Goal: Transaction & Acquisition: Purchase product/service

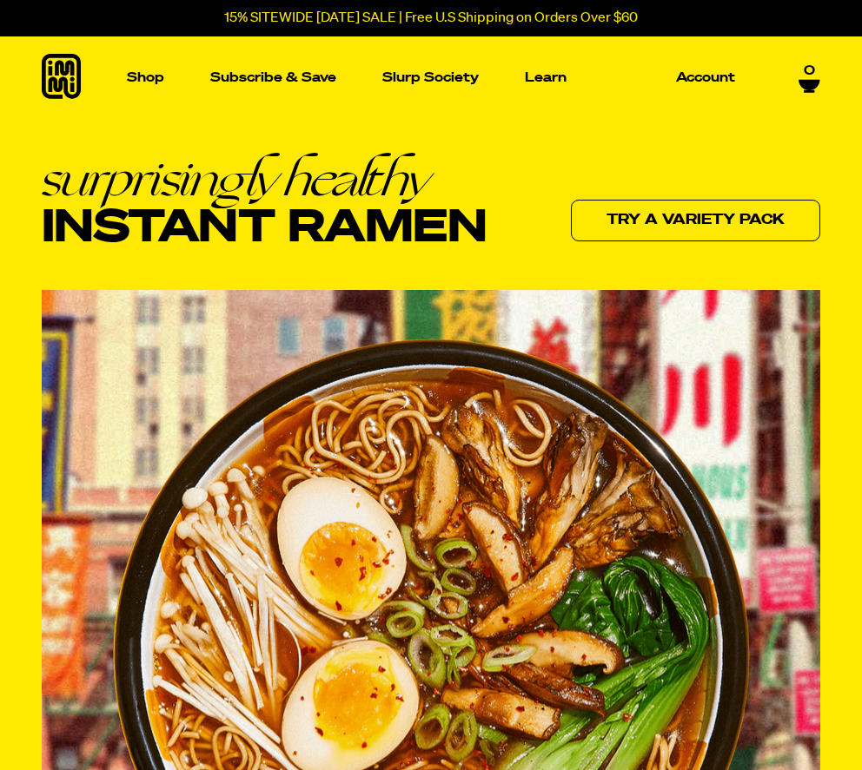
click at [305, 18] on p "15% SITEWIDE [DATE] SALE | Free U.S Shipping on Orders Over $60" at bounding box center [430, 18] width 413 height 16
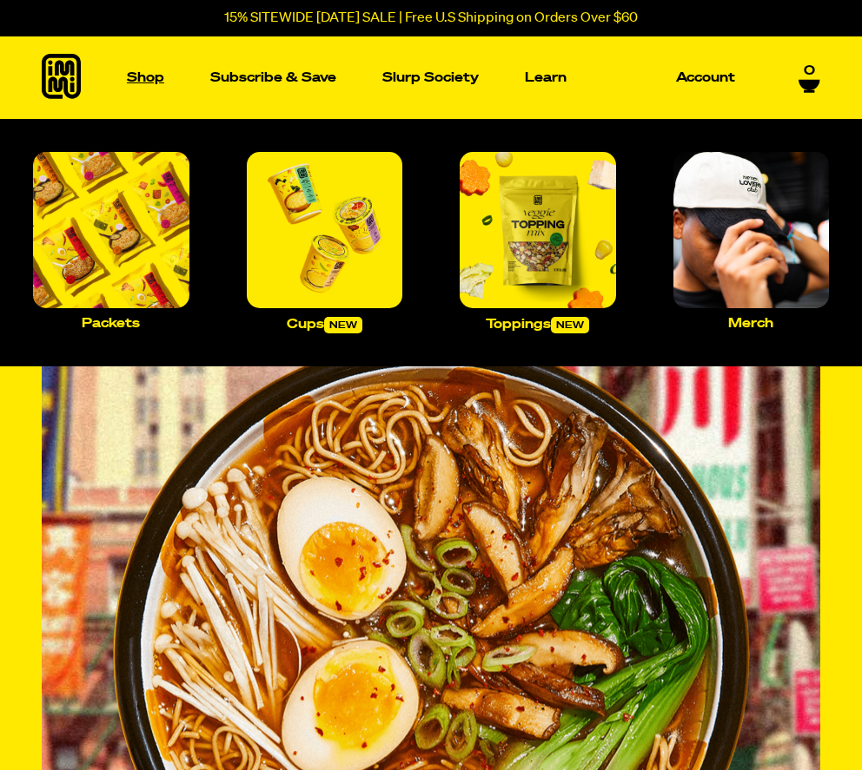
click at [136, 83] on p "Shop" at bounding box center [145, 77] width 37 height 13
click at [127, 248] on img "Main navigation" at bounding box center [111, 230] width 156 height 156
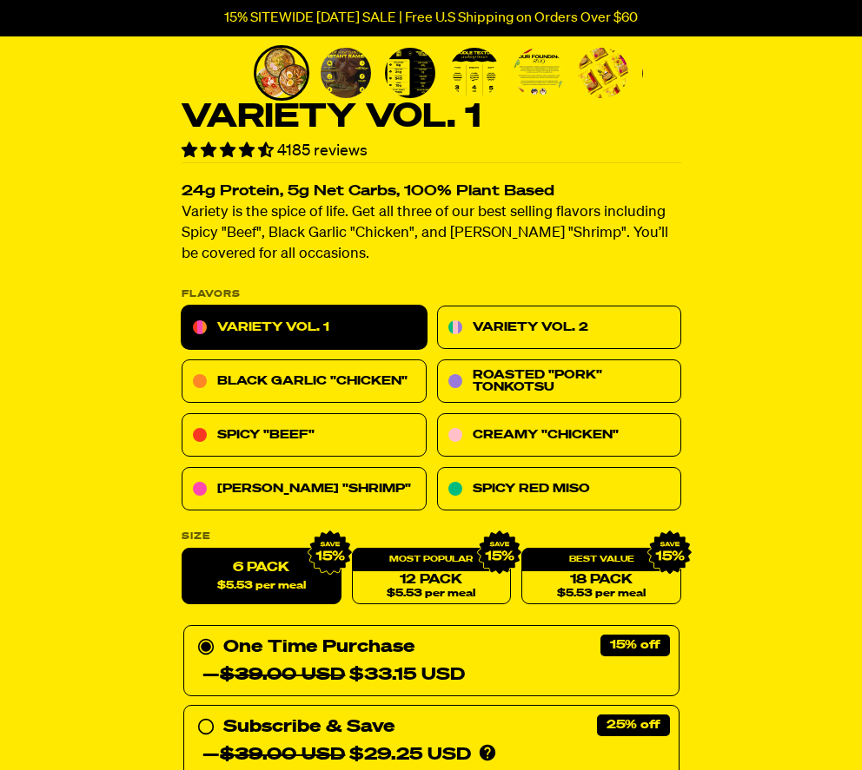
scroll to position [485, 0]
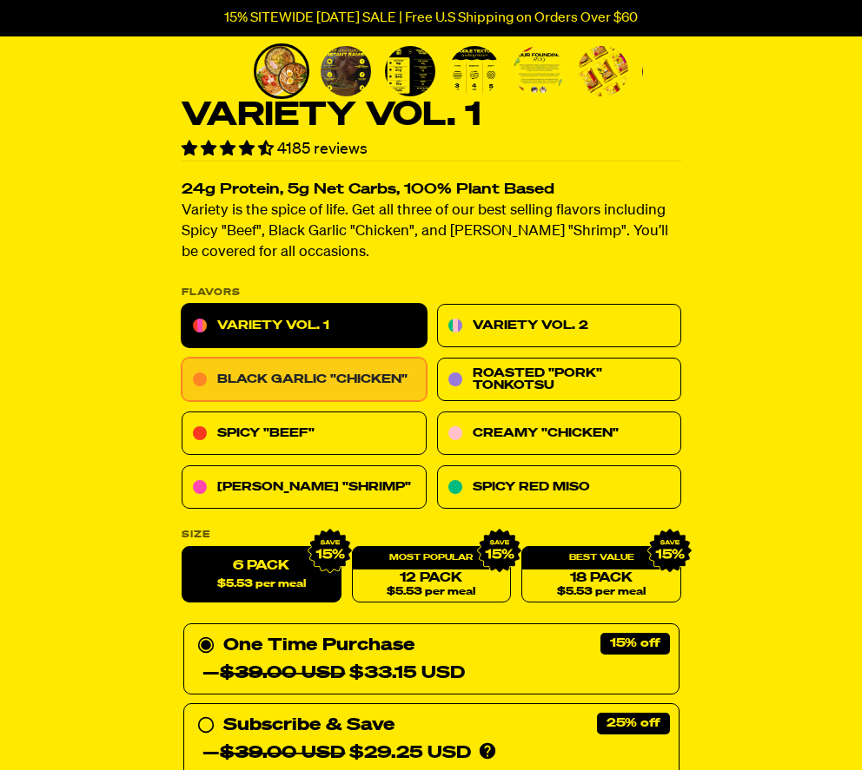
click at [301, 380] on link "Black Garlic "Chicken"" at bounding box center [304, 380] width 245 height 43
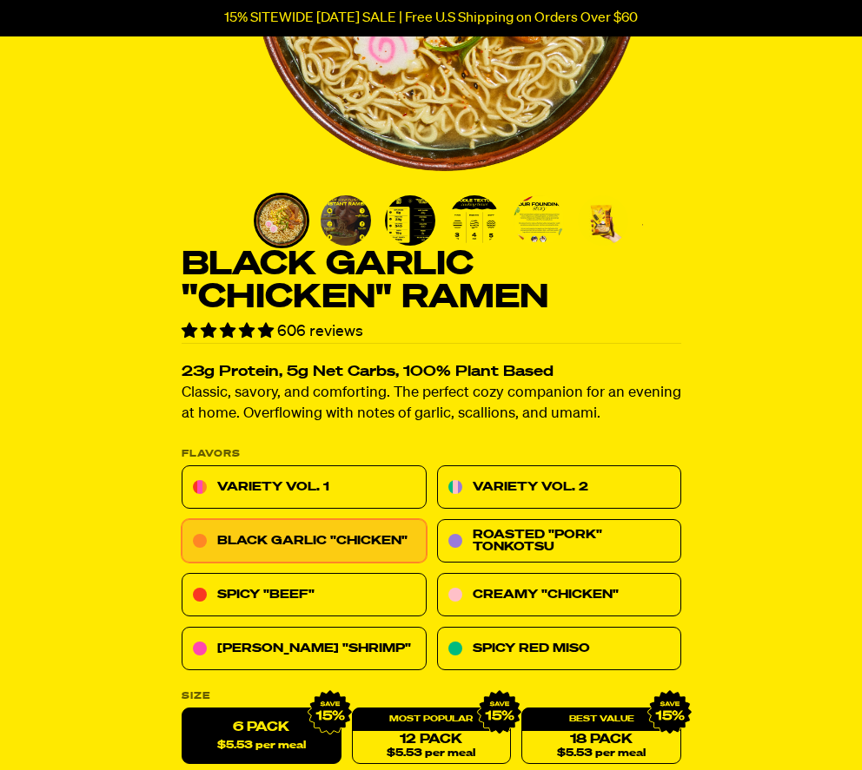
scroll to position [341, 0]
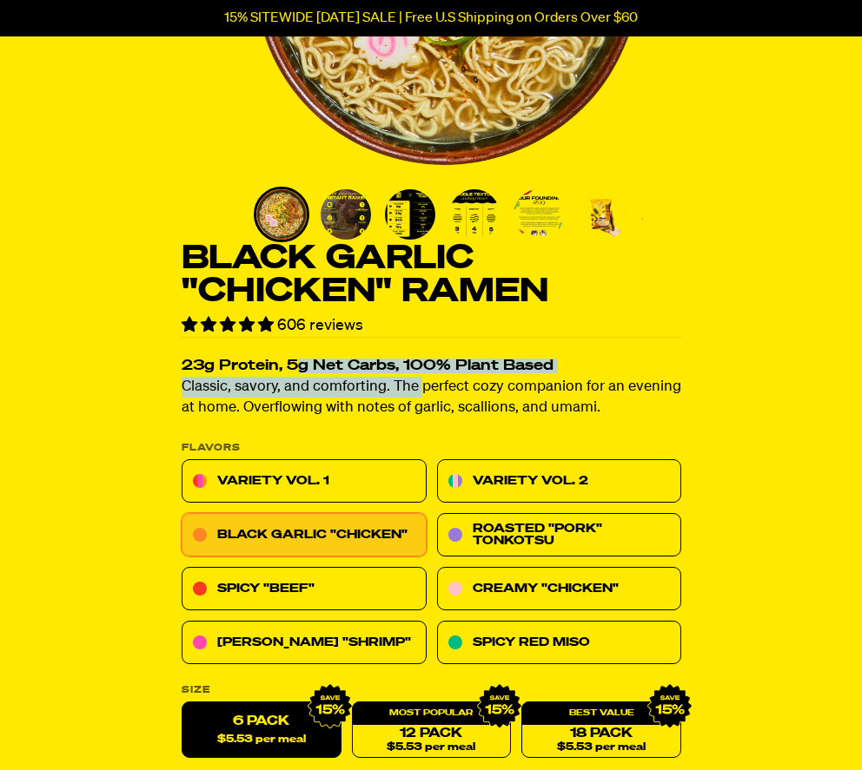
drag, startPoint x: 300, startPoint y: 363, endPoint x: 418, endPoint y: 377, distance: 118.9
click at [418, 377] on div "23g Protein, 5g Net Carbs, 100% Plant Based Classic, savory, and comforting. Th…" at bounding box center [431, 379] width 499 height 82
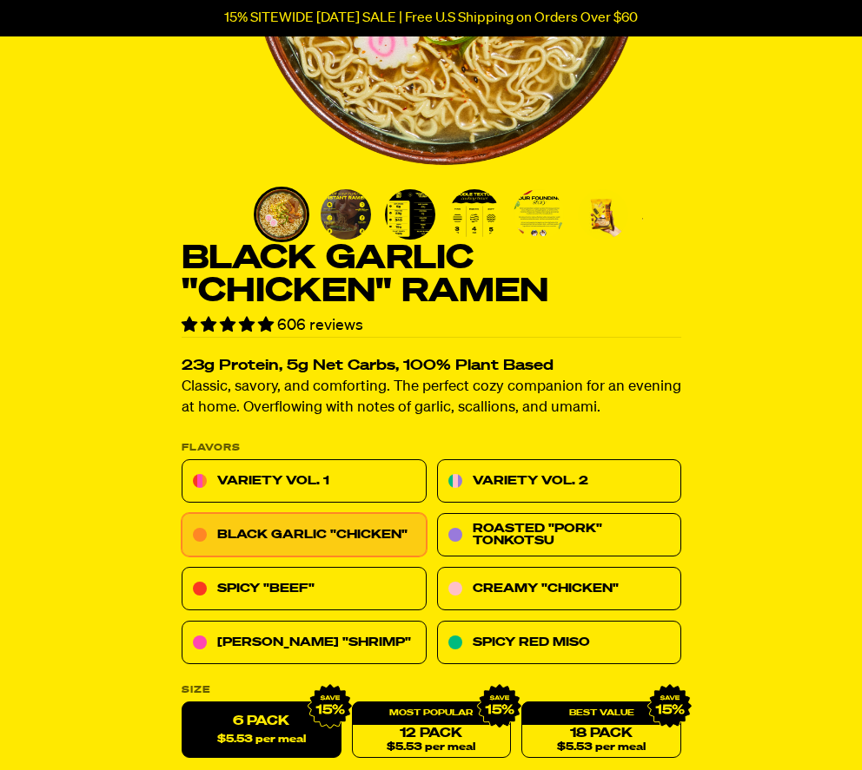
click at [462, 407] on p "Classic, savory, and comforting. The perfect cozy companion for an evening at h…" at bounding box center [431, 399] width 499 height 42
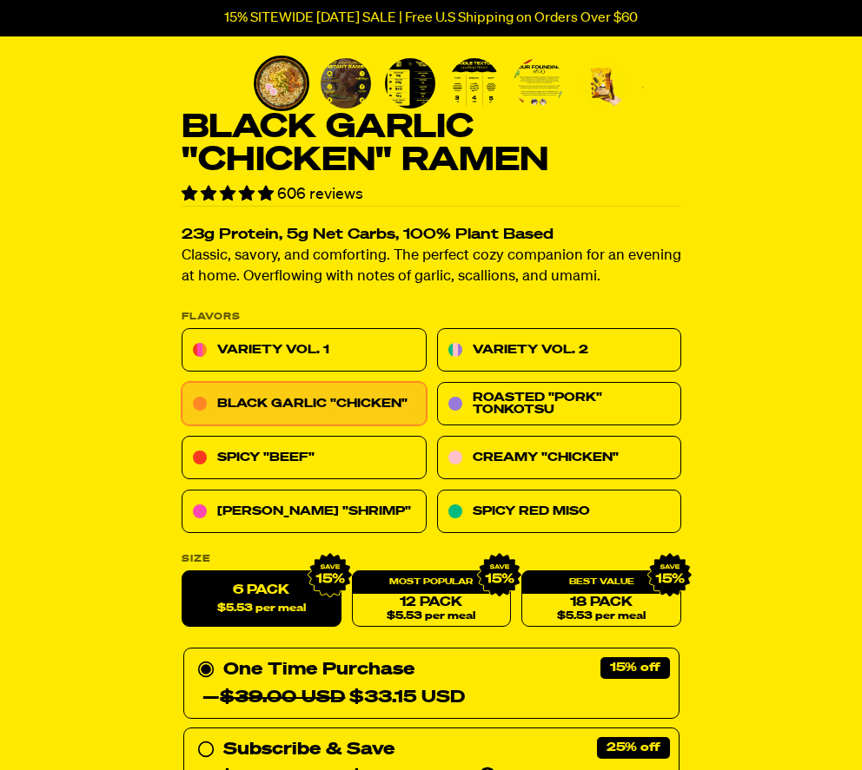
scroll to position [475, 0]
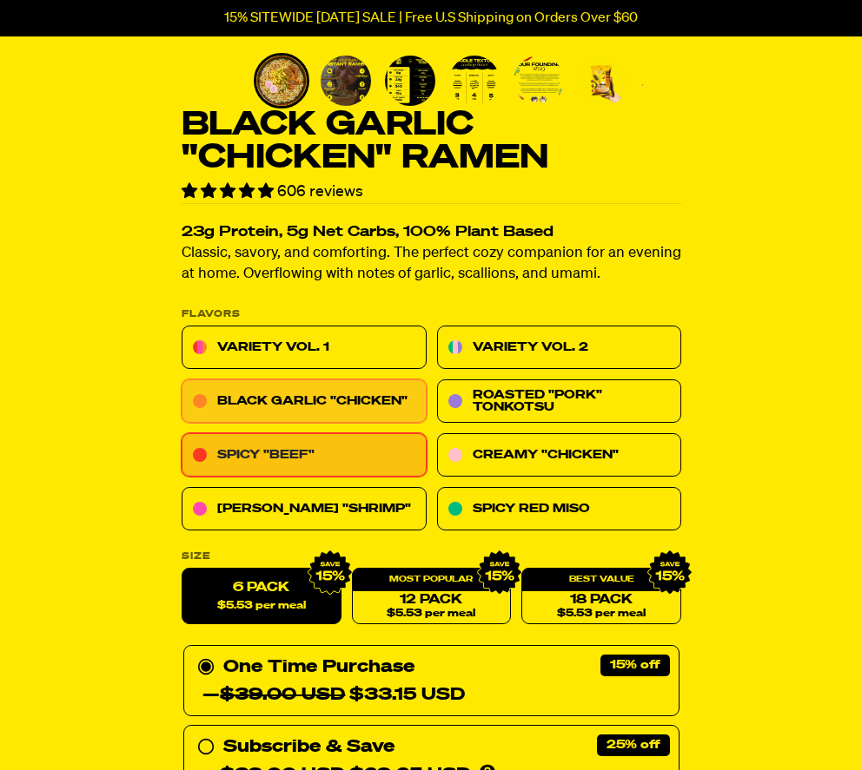
click at [280, 459] on link "Spicy "Beef"" at bounding box center [304, 455] width 245 height 43
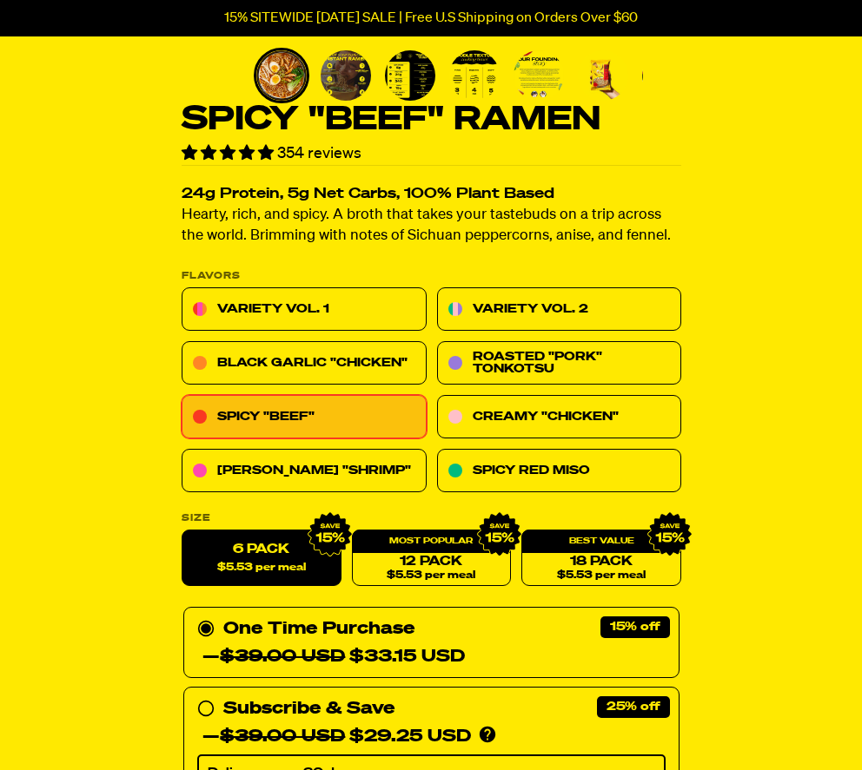
scroll to position [482, 0]
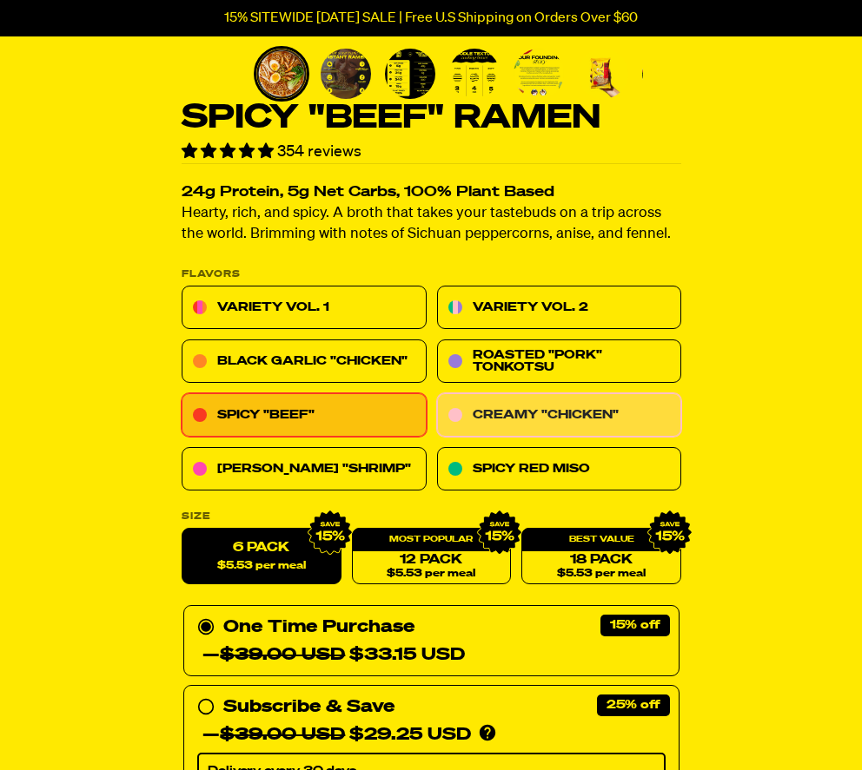
click at [541, 413] on link "Creamy "Chicken"" at bounding box center [558, 415] width 245 height 43
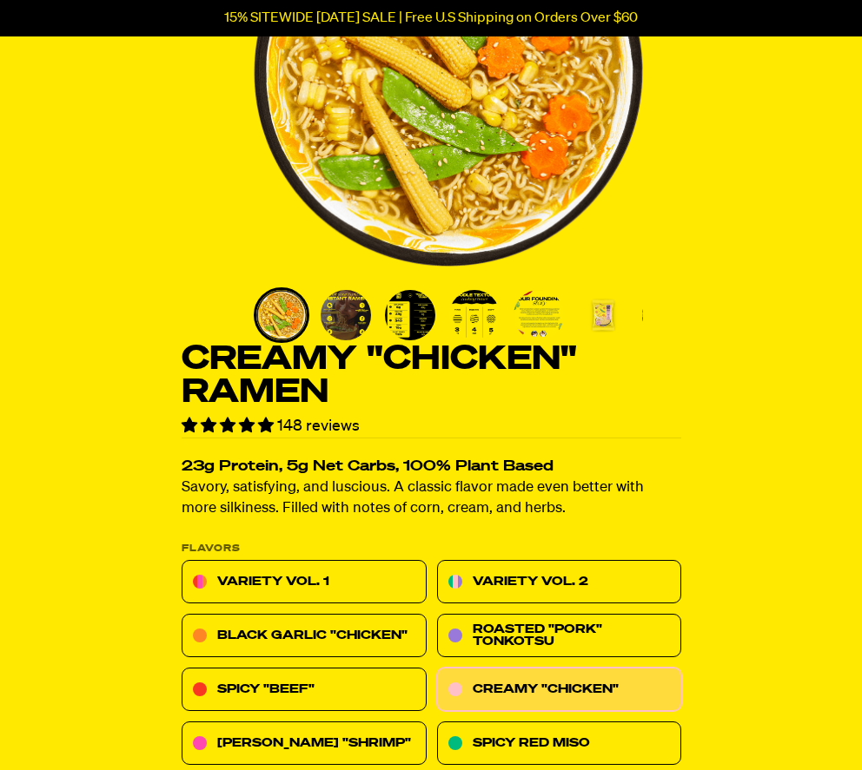
scroll to position [256, 0]
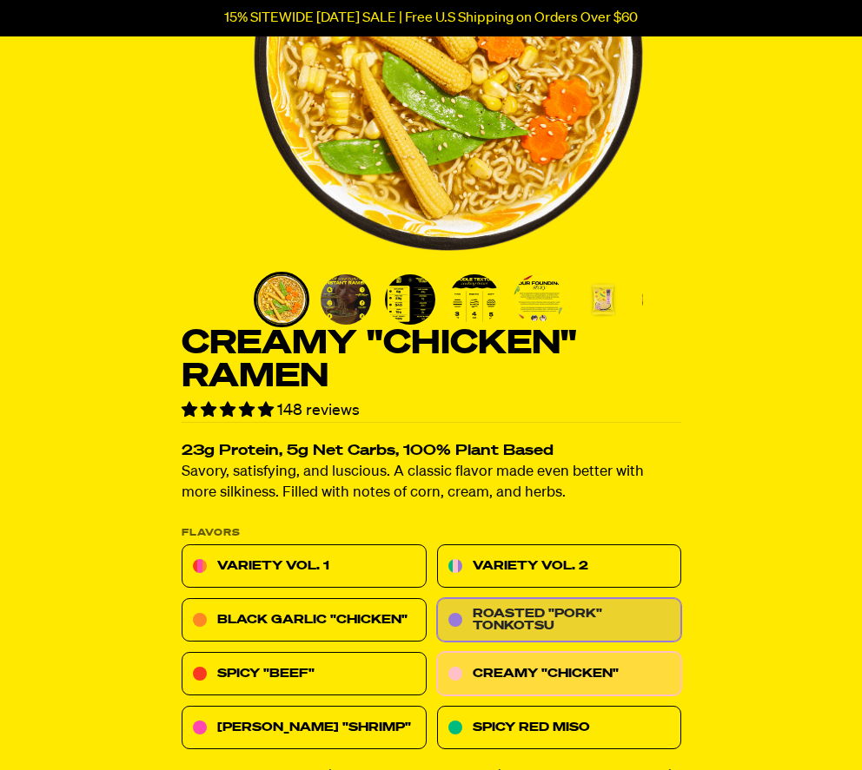
click at [555, 605] on link "Roasted "Pork" Tonkotsu" at bounding box center [558, 620] width 245 height 43
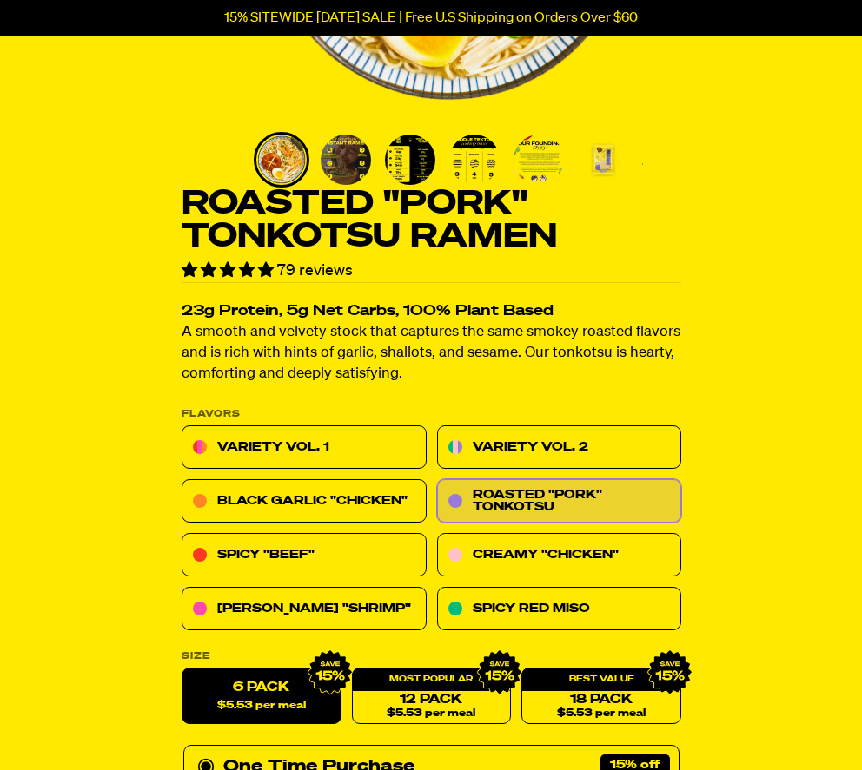
scroll to position [433, 0]
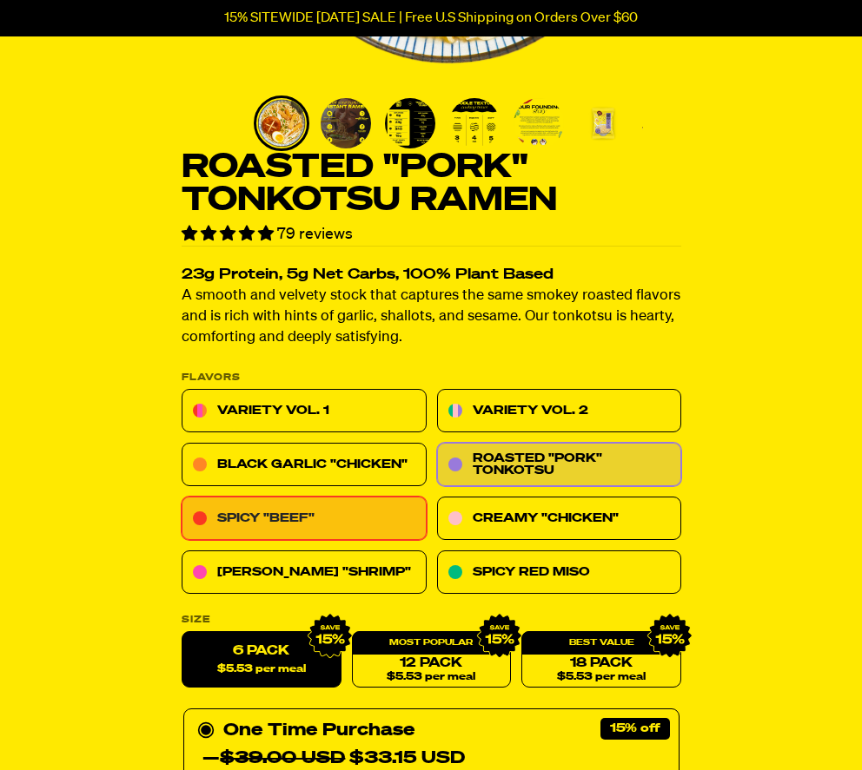
click at [307, 516] on link "Spicy "Beef"" at bounding box center [304, 519] width 245 height 43
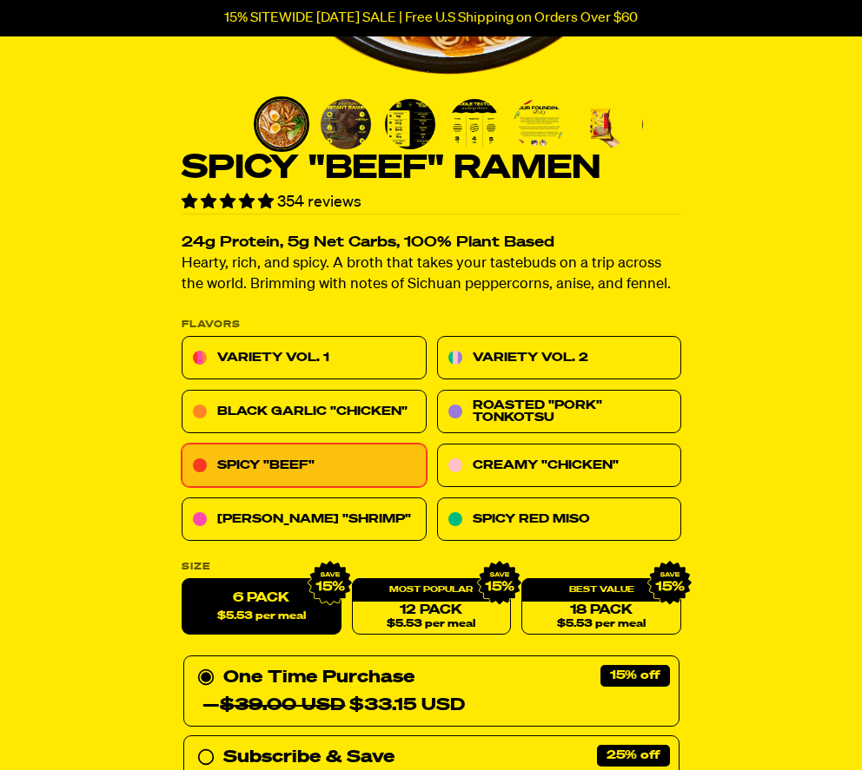
scroll to position [437, 0]
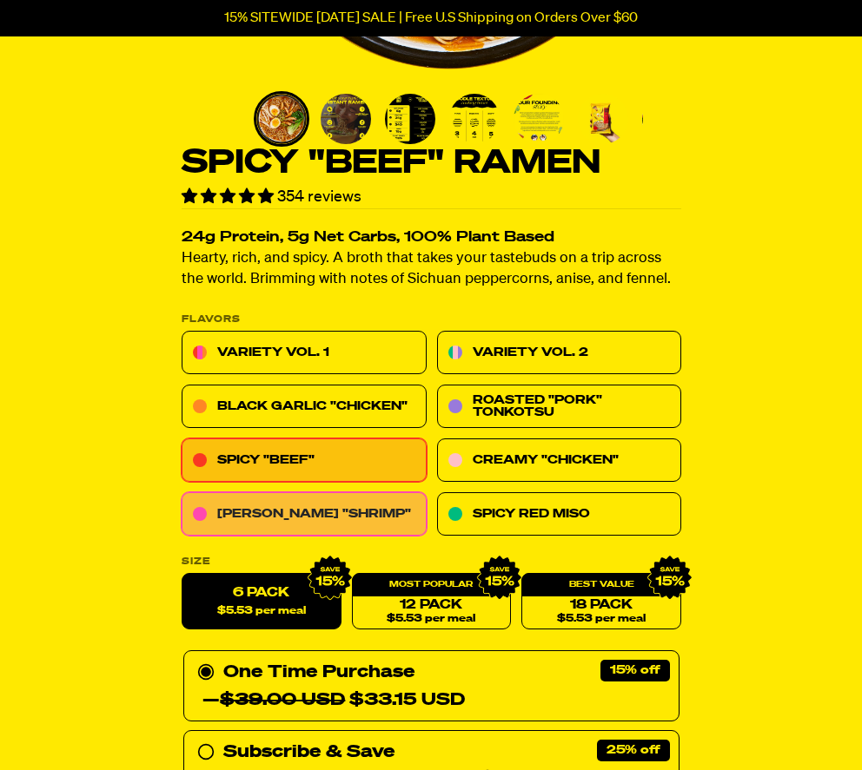
click at [296, 515] on link "[PERSON_NAME] "Shrimp"" at bounding box center [304, 514] width 245 height 43
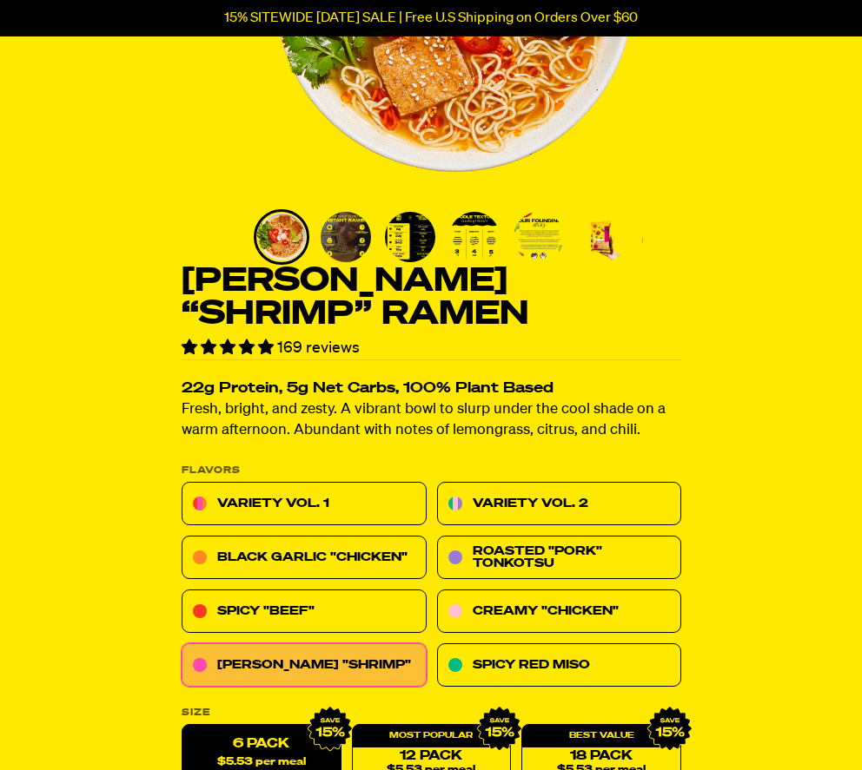
scroll to position [343, 0]
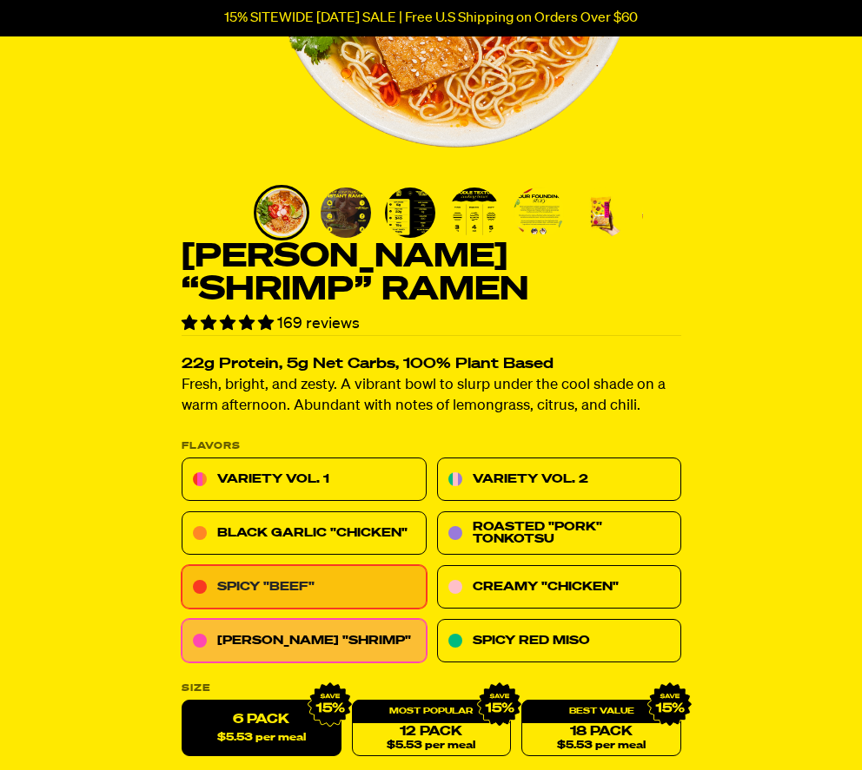
click at [253, 594] on link "Spicy "Beef"" at bounding box center [304, 587] width 245 height 43
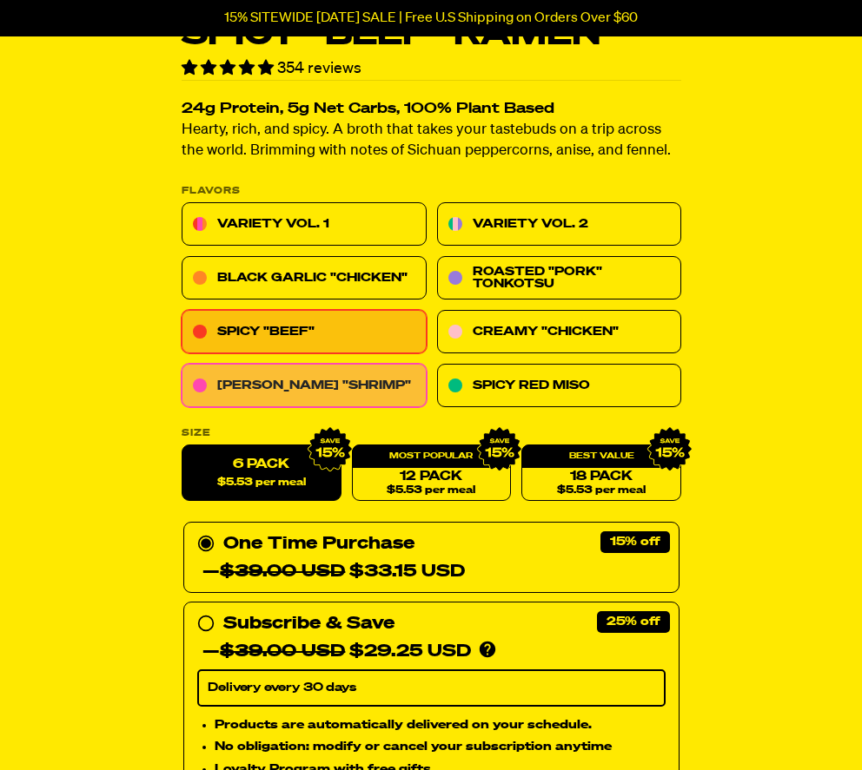
scroll to position [716, 0]
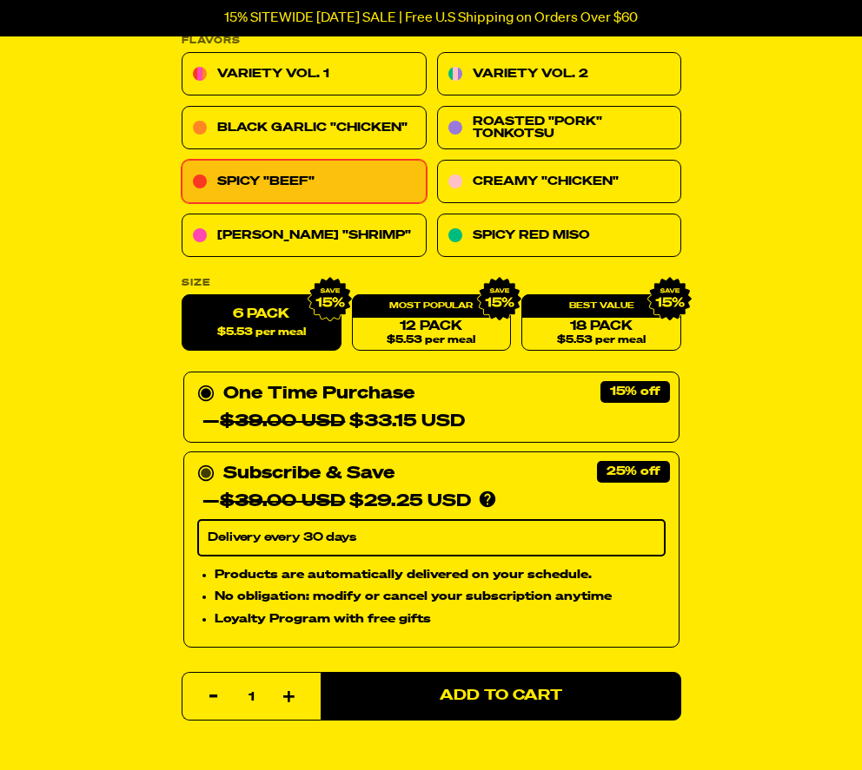
click at [446, 565] on li "Products are automatically delivered on your schedule." at bounding box center [440, 574] width 451 height 19
click at [208, 460] on input "Subscribe & Save 25% — $39.00 USD $29.25 USD You'll receive your selected flavo…" at bounding box center [202, 460] width 11 height 0
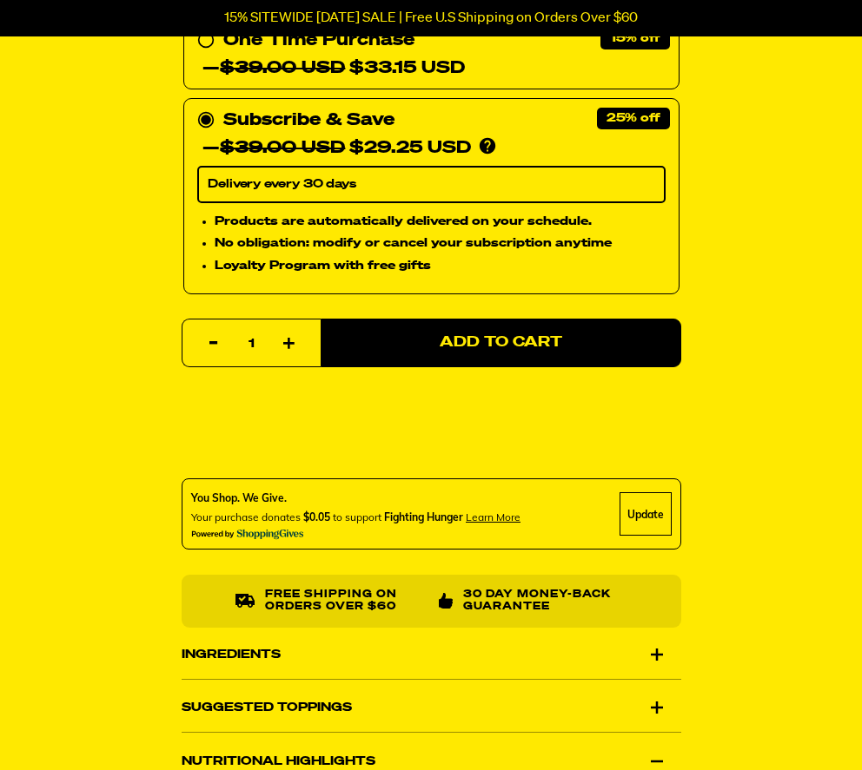
scroll to position [1060, 0]
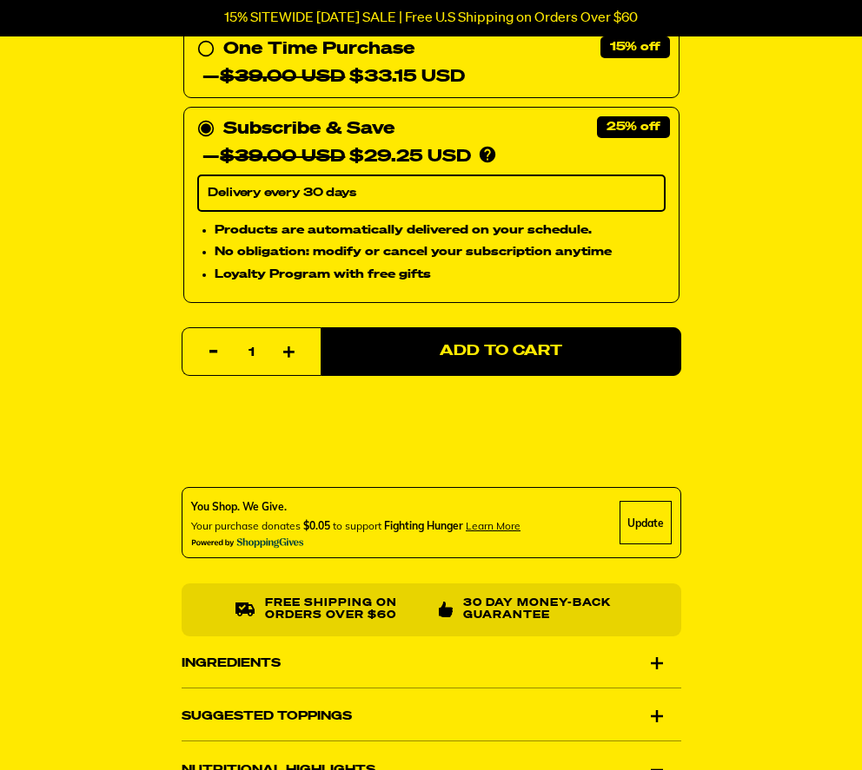
click at [445, 478] on div "Quantity Reduce item quantity by one 1 Increase item quantity by one Add to Car…" at bounding box center [431, 481] width 499 height 309
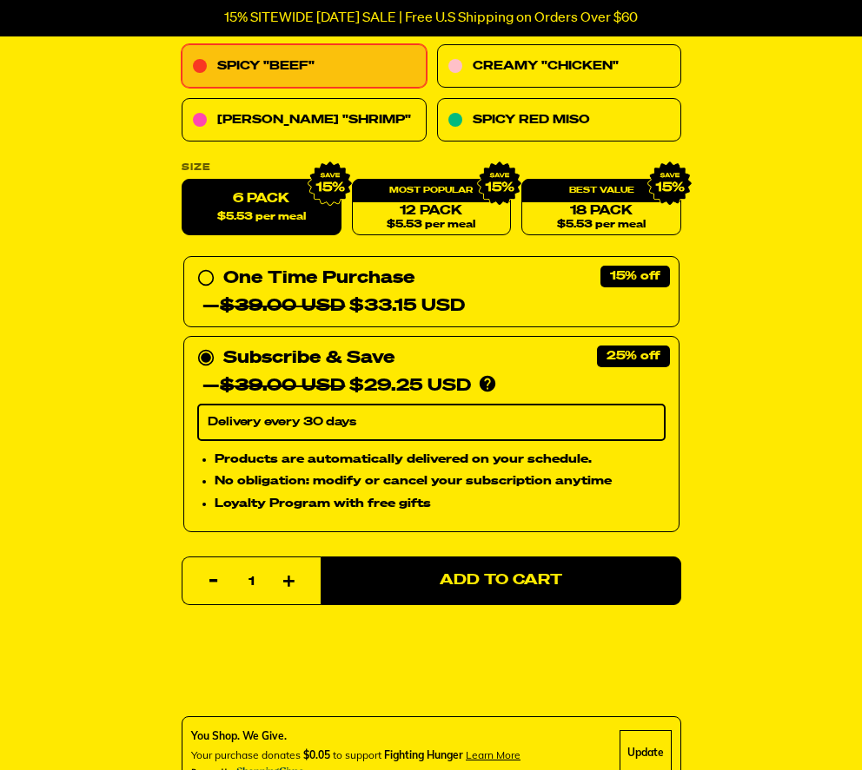
scroll to position [825, 0]
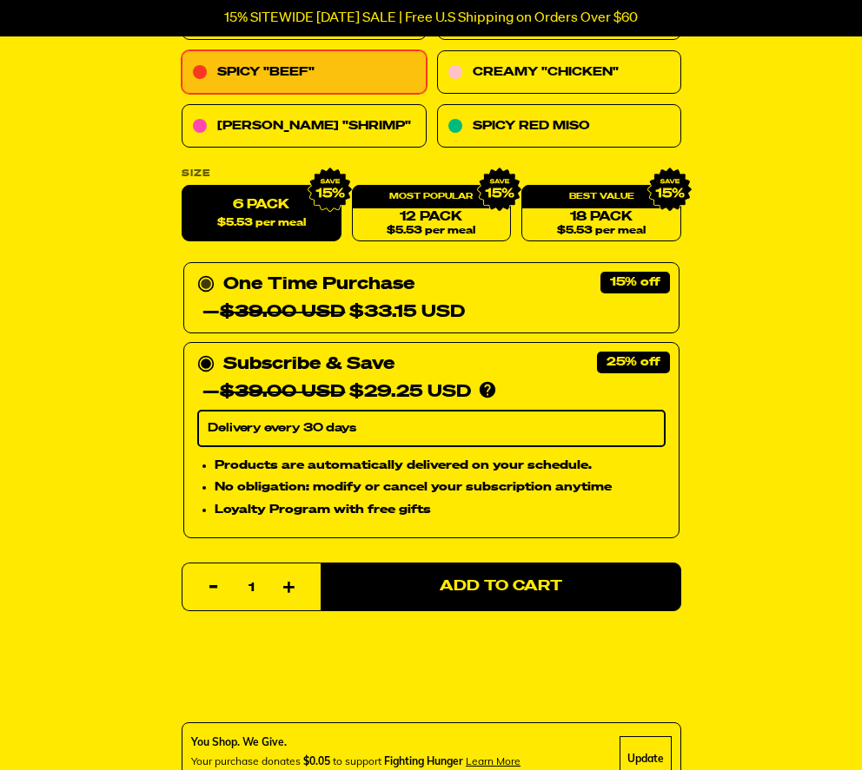
click at [294, 286] on div "One Time Purchase — $39.00 USD $33.15 USD" at bounding box center [431, 299] width 468 height 56
click at [208, 271] on input "One Time Purchase — $39.00 USD $33.15 USD" at bounding box center [202, 271] width 11 height 0
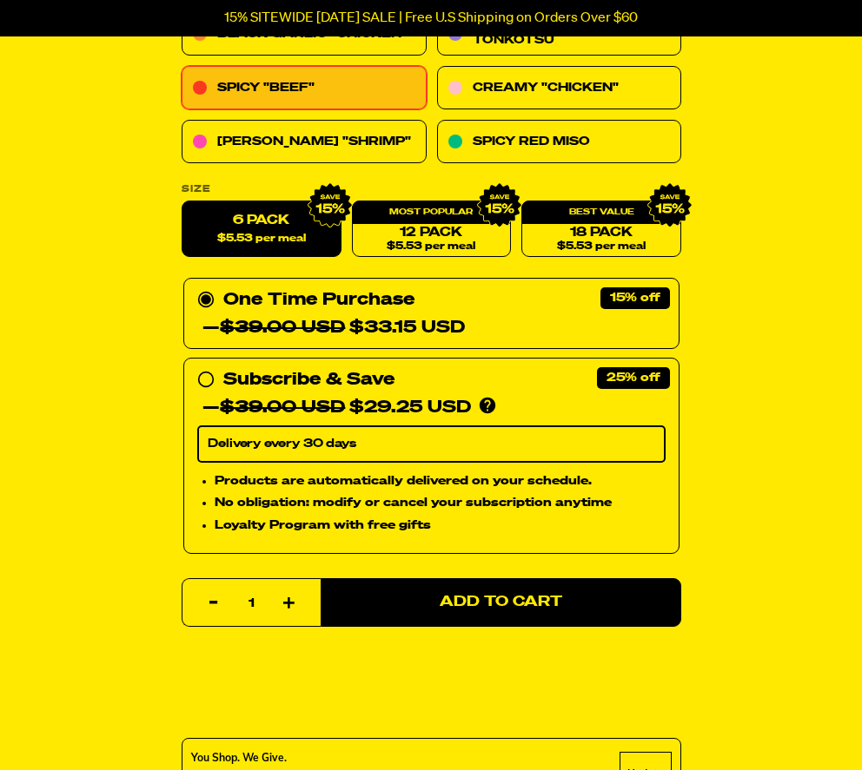
scroll to position [812, 0]
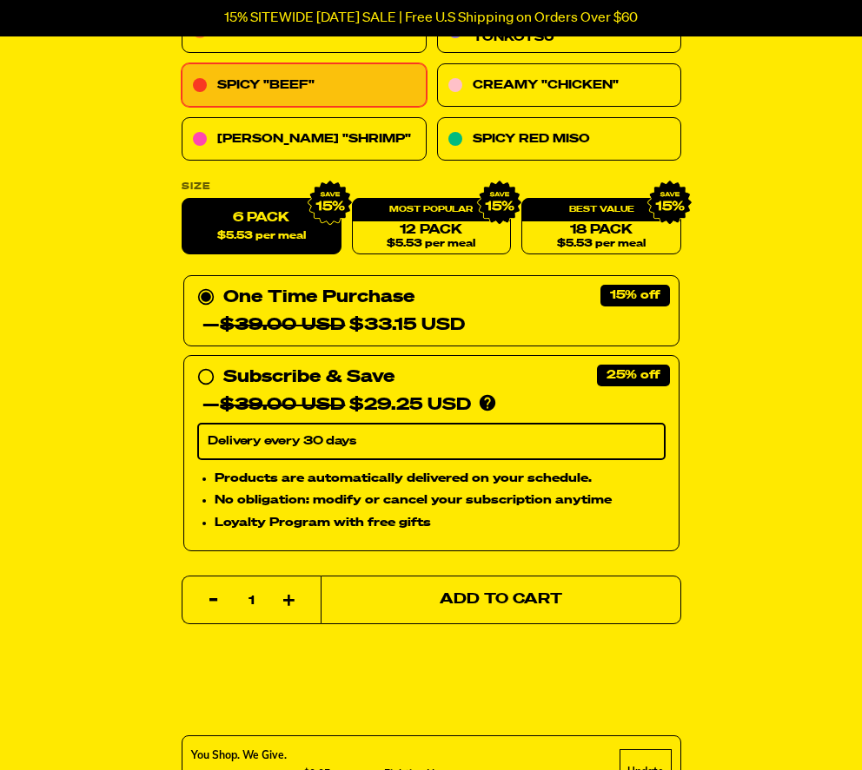
click at [565, 585] on button "Add to Cart" at bounding box center [500, 600] width 360 height 49
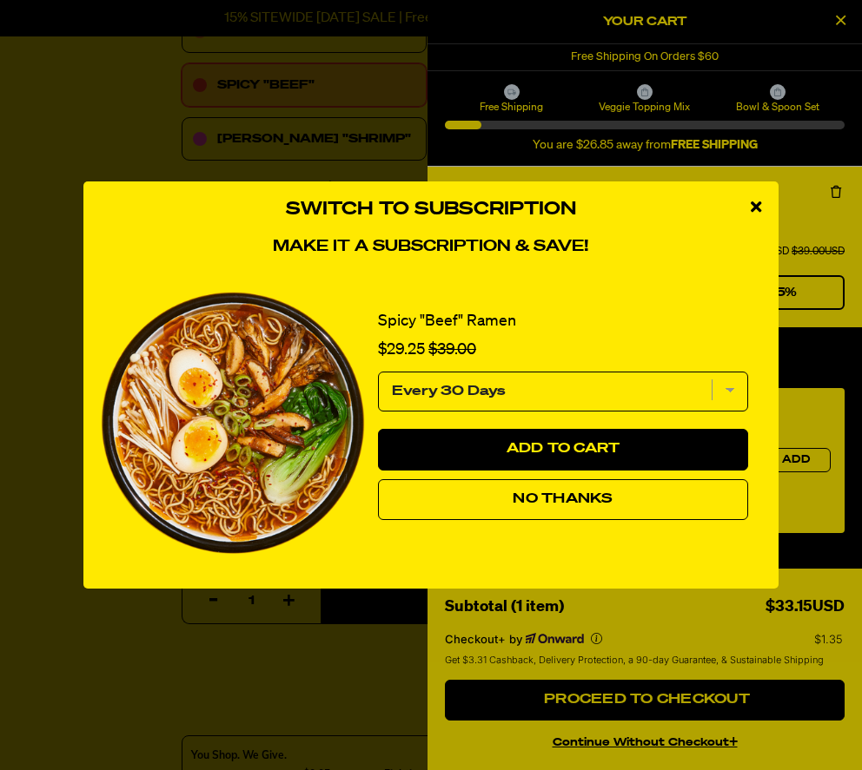
click at [580, 502] on span "No Thanks" at bounding box center [562, 499] width 100 height 14
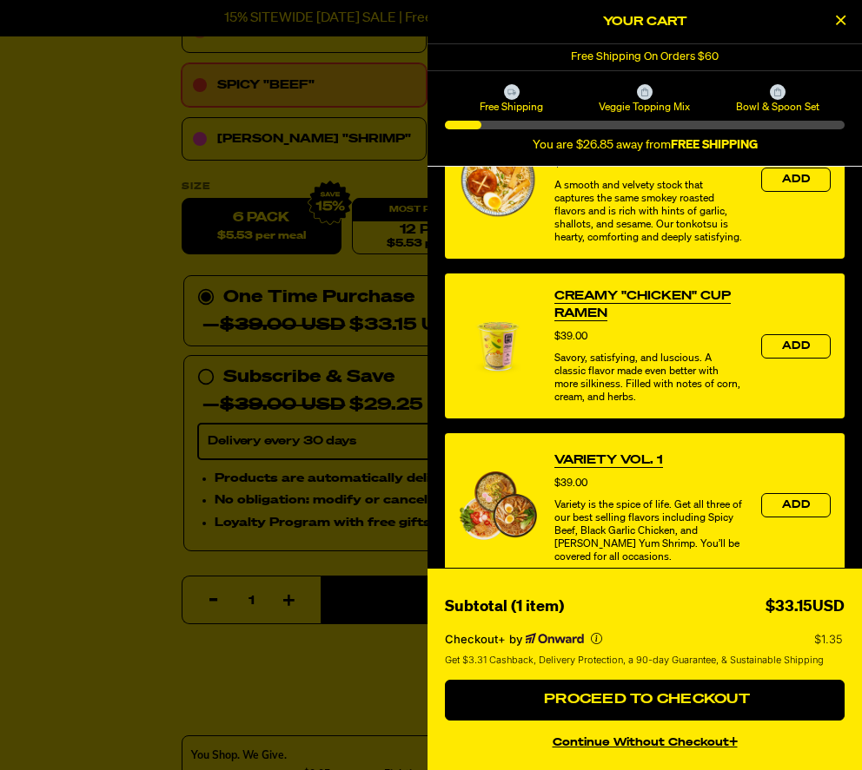
scroll to position [697, 0]
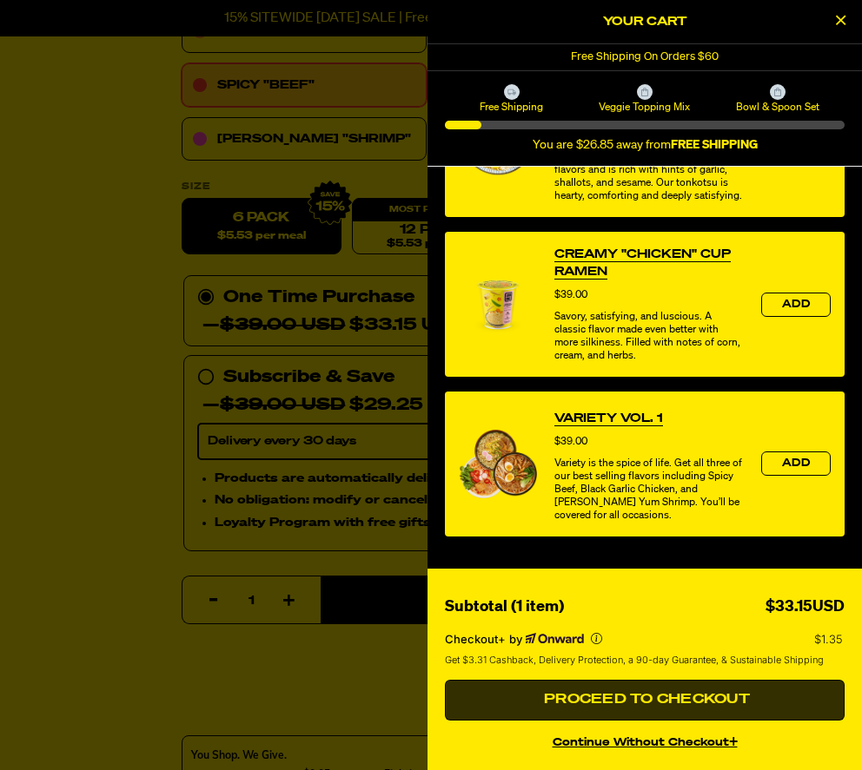
click at [655, 697] on span "Proceed to Checkout" at bounding box center [644, 700] width 210 height 14
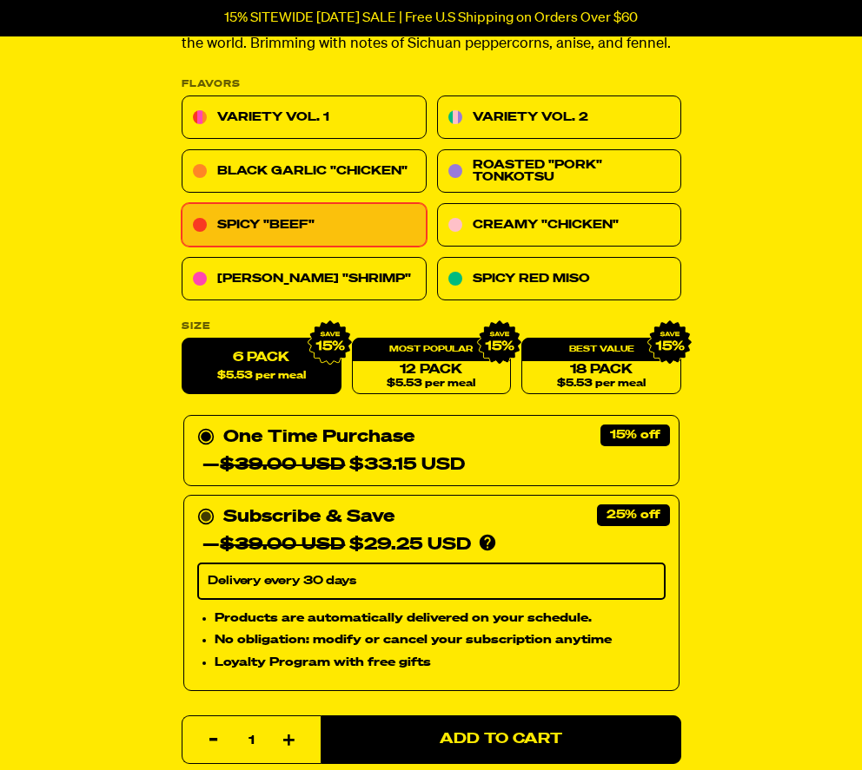
scroll to position [664, 0]
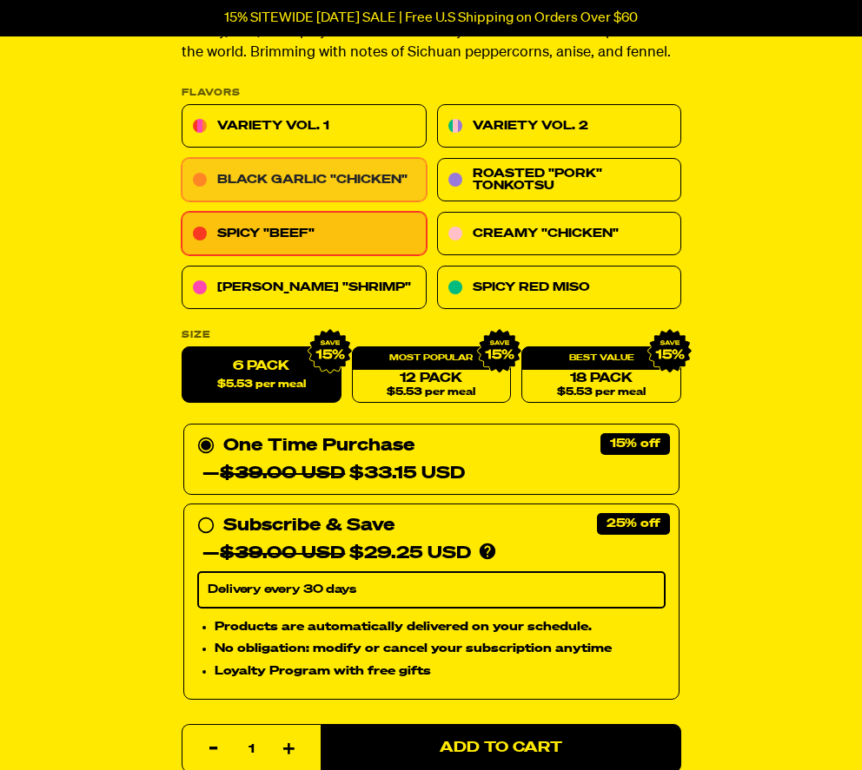
click at [312, 182] on link "Black Garlic "Chicken"" at bounding box center [304, 180] width 245 height 43
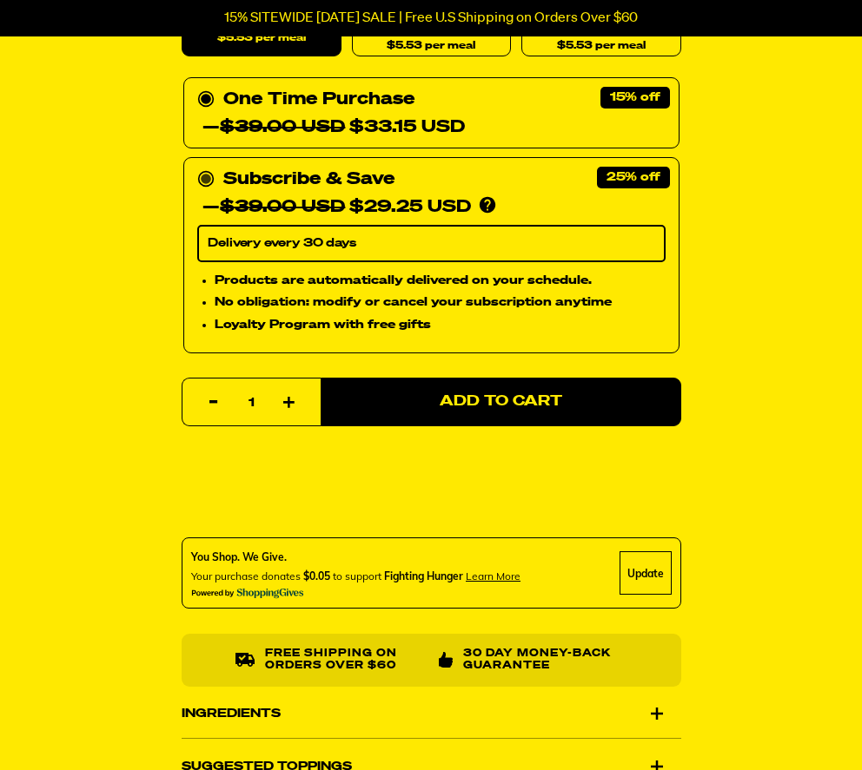
scroll to position [1044, 0]
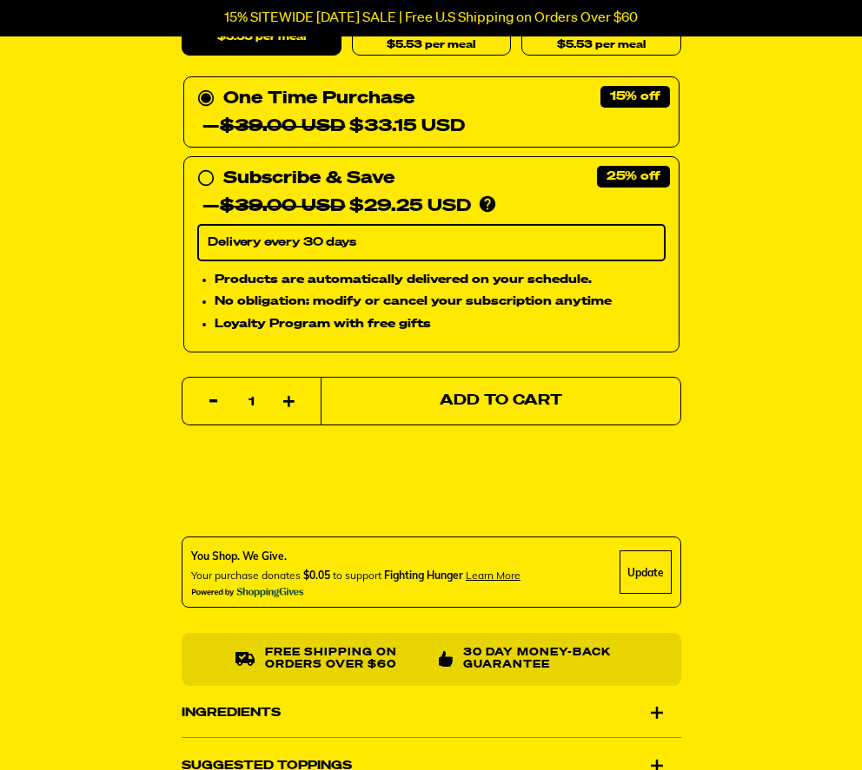
click at [527, 401] on span "Add to Cart" at bounding box center [500, 401] width 122 height 15
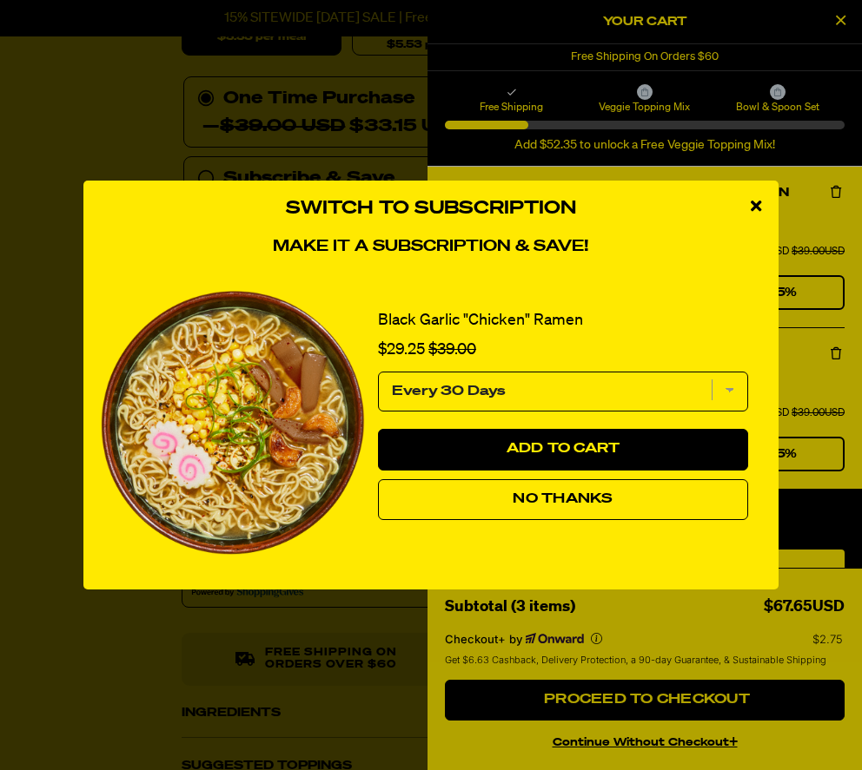
click at [581, 497] on span "No Thanks" at bounding box center [562, 499] width 100 height 14
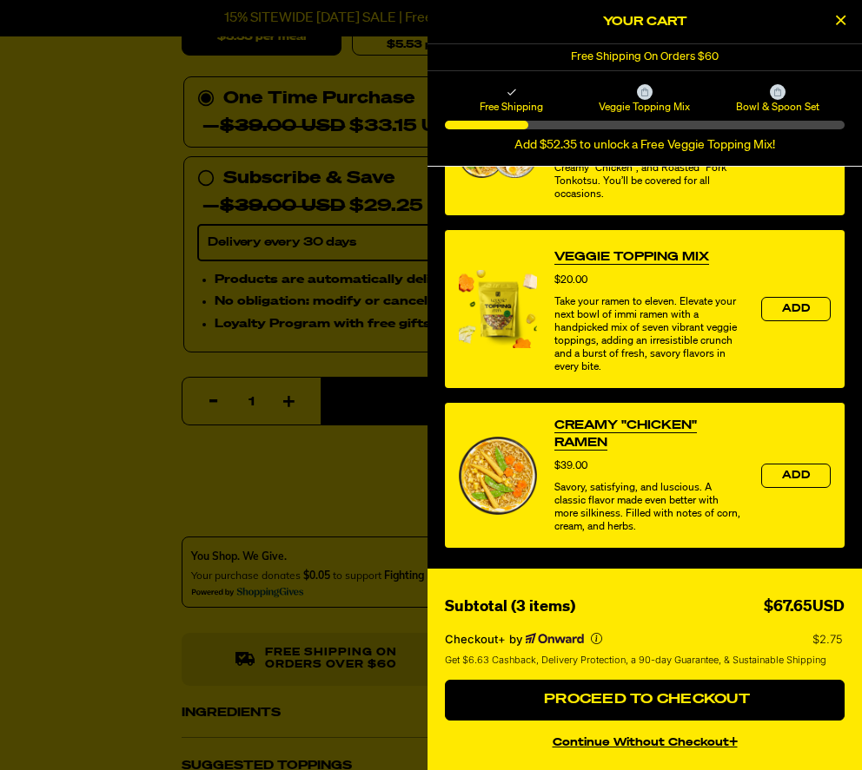
scroll to position [862, 0]
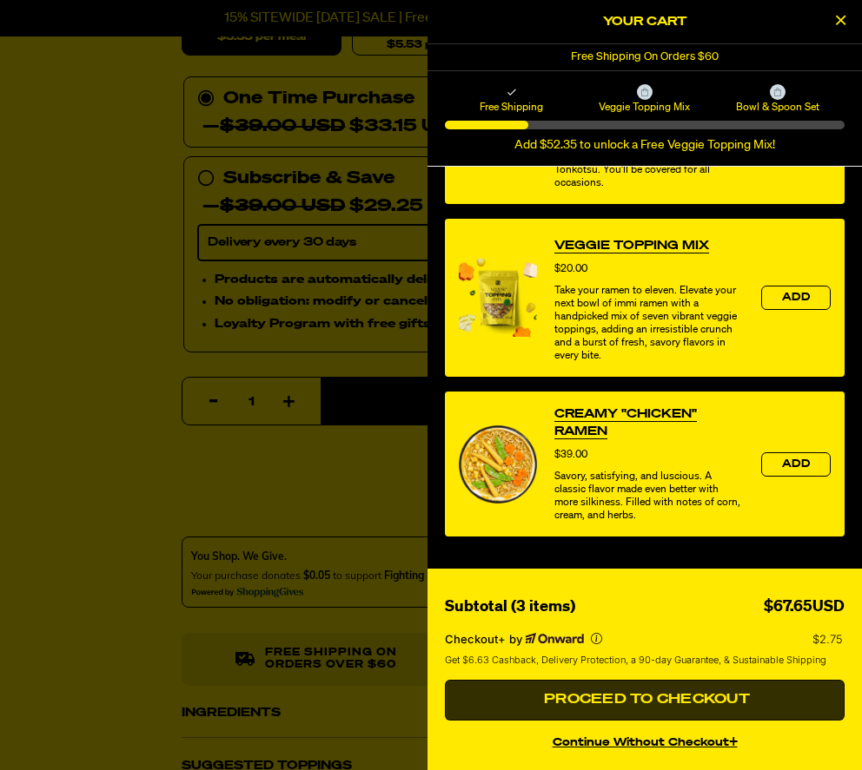
click at [624, 690] on button "Proceed to Checkout" at bounding box center [645, 701] width 400 height 42
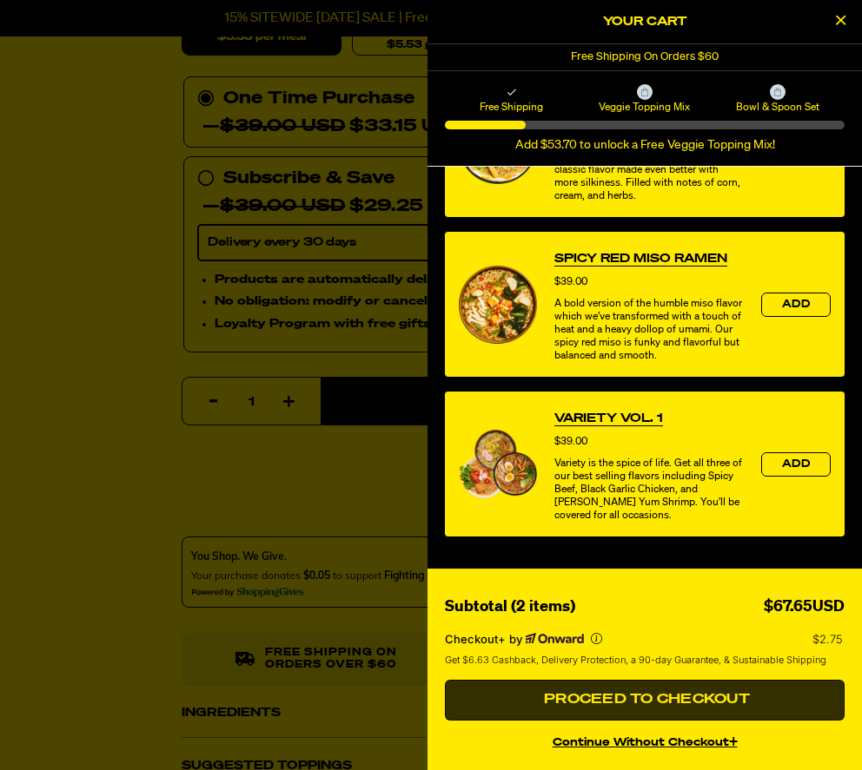
scroll to position [376, 0]
